Goal: Task Accomplishment & Management: Complete application form

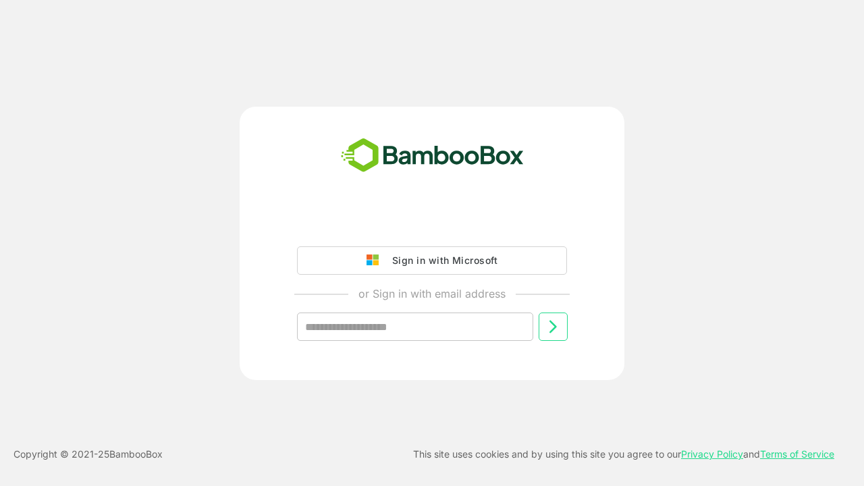
type input "**********"
click at [553, 327] on icon at bounding box center [553, 327] width 16 height 16
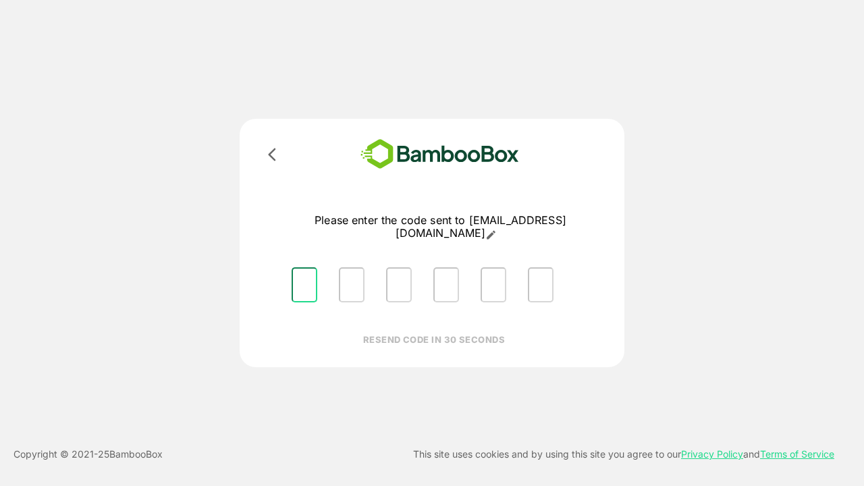
type input "*"
